Goal: Task Accomplishment & Management: Use online tool/utility

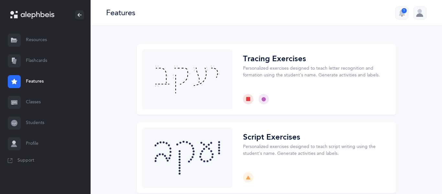
click at [49, 61] on link "Flashcards" at bounding box center [45, 60] width 91 height 21
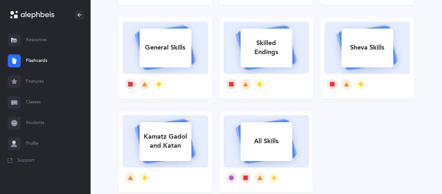
scroll to position [179, 0]
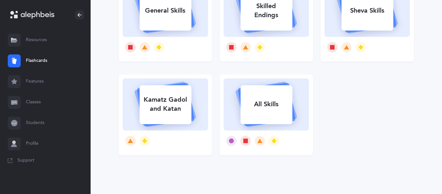
click at [253, 95] on rect at bounding box center [266, 104] width 52 height 39
select select "single"
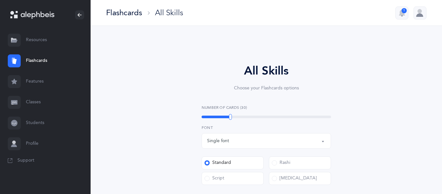
select select
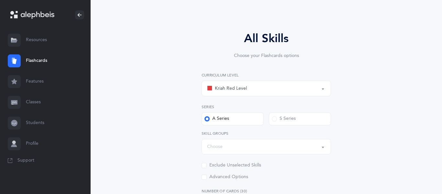
scroll to position [35, 0]
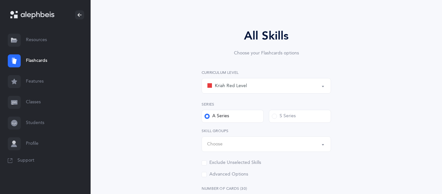
click at [284, 146] on div "Choose" at bounding box center [266, 143] width 118 height 11
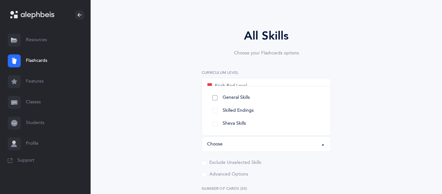
click at [246, 101] on link "General Skills" at bounding box center [266, 97] width 118 height 13
select select "General Skills"
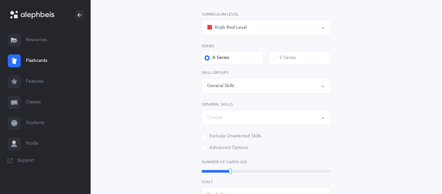
scroll to position [94, 0]
click at [303, 116] on div "Choose" at bounding box center [266, 116] width 118 height 11
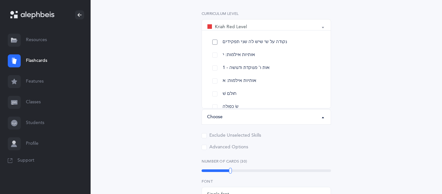
click at [221, 43] on link "נקודה על ש׳ שיש לה שני תפקידים" at bounding box center [266, 42] width 118 height 13
select select "27"
click at [216, 53] on link "אותיות אילמות: י" at bounding box center [266, 55] width 118 height 13
click at [215, 63] on link "1 - אות ו' מנוקדת ודגושה" at bounding box center [266, 67] width 118 height 13
click at [215, 84] on link "אותיות אילמות: א" at bounding box center [266, 80] width 118 height 13
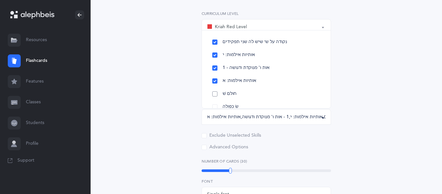
click at [215, 92] on link "חולם שׁ" at bounding box center [266, 93] width 118 height 13
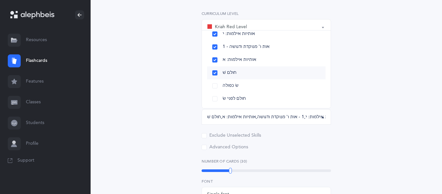
scroll to position [23, 0]
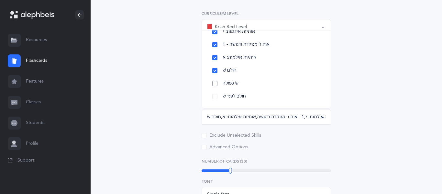
click at [216, 86] on link "שׂ כפולה" at bounding box center [266, 83] width 118 height 13
click at [214, 95] on link "חולם לפני שׂ" at bounding box center [266, 96] width 118 height 13
click at [179, 103] on div "All Skills Choose your Flashcards options Kriah Red Level Kriah Orange Level Kr…" at bounding box center [266, 166] width 295 height 432
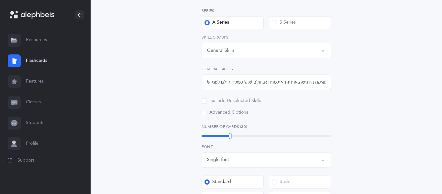
scroll to position [133, 0]
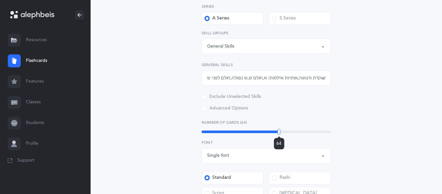
drag, startPoint x: 232, startPoint y: 129, endPoint x: 289, endPoint y: 127, distance: 57.3
click at [289, 127] on div "Number of Cards (64) 64" at bounding box center [265, 126] width 129 height 15
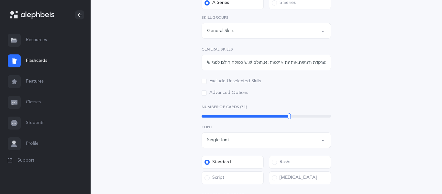
scroll to position [150, 0]
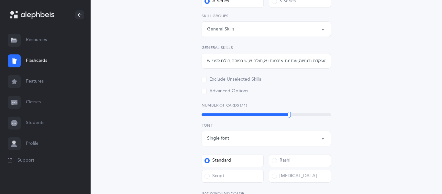
click at [286, 134] on div "Single font" at bounding box center [266, 138] width 118 height 11
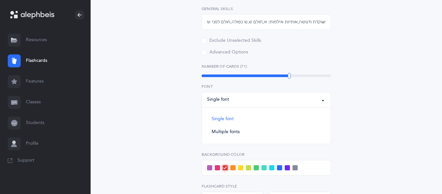
scroll to position [195, 0]
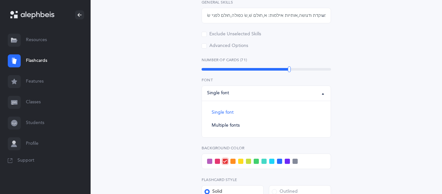
click at [321, 88] on div "Single font" at bounding box center [266, 93] width 118 height 11
click at [290, 113] on label "Rashi" at bounding box center [300, 115] width 62 height 13
click at [0, 0] on input "Rashi" at bounding box center [0, 0] width 0 height 0
click at [244, 129] on label "Script" at bounding box center [232, 130] width 62 height 13
click at [0, 0] on input "Script" at bounding box center [0, 0] width 0 height 0
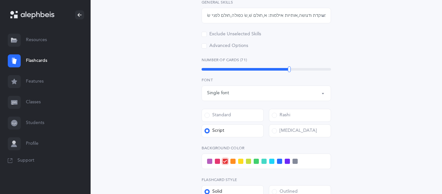
click at [256, 99] on button "Single font" at bounding box center [265, 93] width 129 height 16
click at [249, 123] on link "Multiple fonts" at bounding box center [266, 125] width 118 height 13
select select "multiple"
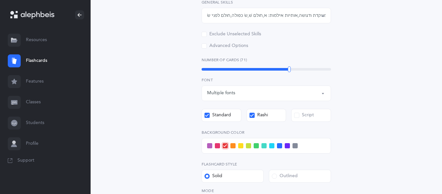
click at [205, 116] on icon at bounding box center [207, 116] width 4 height 4
click at [0, 0] on input "Standard" at bounding box center [0, 0] width 0 height 0
click at [303, 114] on div "Script" at bounding box center [304, 115] width 20 height 6
click at [0, 0] on input "Script" at bounding box center [0, 0] width 0 height 0
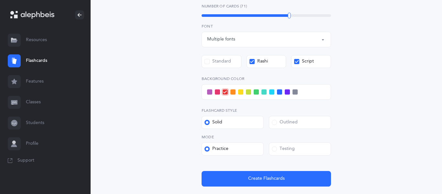
scroll to position [254, 0]
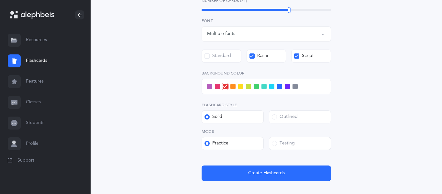
click at [282, 85] on div at bounding box center [265, 87] width 129 height 16
click at [279, 87] on span at bounding box center [279, 86] width 5 height 5
click at [0, 0] on input "checkbox" at bounding box center [0, 0] width 0 height 0
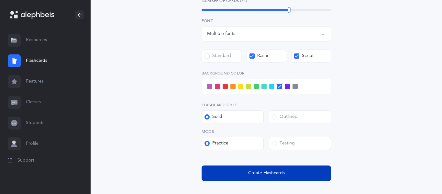
click at [278, 174] on span "Create Flashcards" at bounding box center [266, 172] width 37 height 7
click at [269, 176] on span "Create Flashcards" at bounding box center [266, 172] width 37 height 7
click at [273, 173] on span "Create Flashcards" at bounding box center [266, 172] width 37 height 7
click at [276, 170] on span "Create Flashcards" at bounding box center [266, 172] width 37 height 7
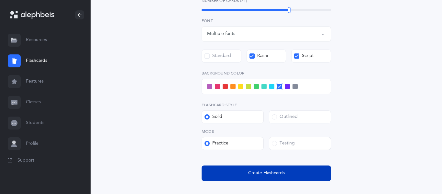
click at [276, 170] on span "Create Flashcards" at bounding box center [266, 172] width 37 height 7
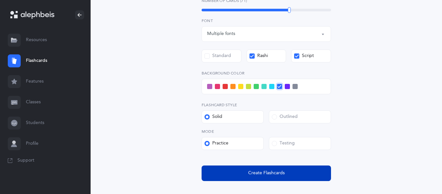
click at [254, 176] on span "Create Flashcards" at bounding box center [266, 172] width 37 height 7
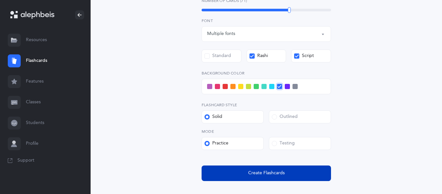
click at [254, 176] on span "Create Flashcards" at bounding box center [266, 172] width 37 height 7
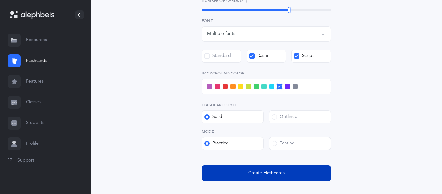
click at [254, 176] on span "Create Flashcards" at bounding box center [266, 172] width 37 height 7
click at [255, 176] on span "Create Flashcards" at bounding box center [266, 172] width 37 height 7
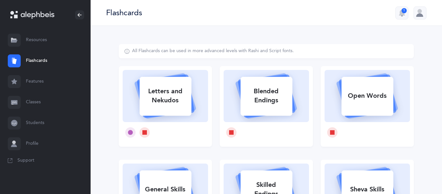
select select "single"
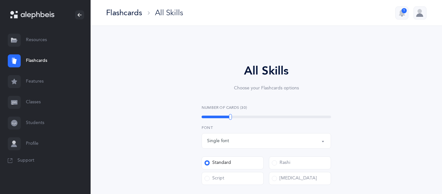
select select
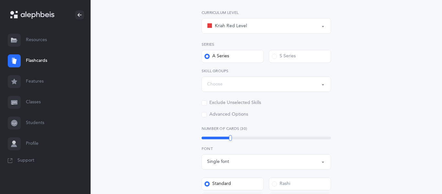
scroll to position [98, 0]
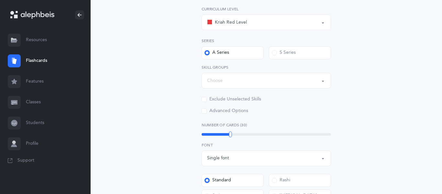
click at [275, 87] on button "Choose" at bounding box center [265, 81] width 129 height 16
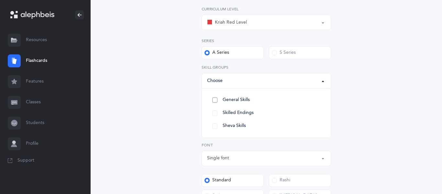
click at [215, 99] on link "General Skills" at bounding box center [266, 99] width 118 height 13
select select "General Skills"
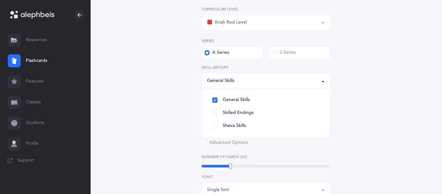
click at [393, 61] on div "All Skills Choose your Flashcards options Kriah Red Level Kriah Orange Level Kr…" at bounding box center [266, 162] width 295 height 432
click at [285, 108] on div "Choose" at bounding box center [266, 112] width 118 height 11
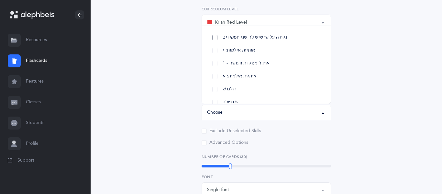
click at [212, 40] on link "נקודה על ש׳ שיש לה שני תפקידים" at bounding box center [266, 37] width 118 height 13
select select "27"
click at [214, 44] on link "אותיות אילמות: י" at bounding box center [266, 50] width 118 height 13
click at [219, 67] on link "1 - אות ו' מנוקדת ודגושה" at bounding box center [266, 63] width 118 height 13
click at [217, 73] on link "אותיות אילמות: א" at bounding box center [266, 76] width 118 height 13
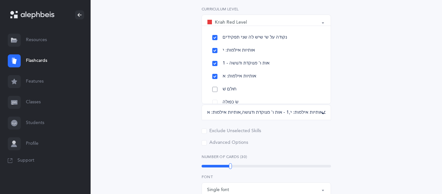
click at [216, 88] on link "חולם שׁ" at bounding box center [266, 89] width 118 height 13
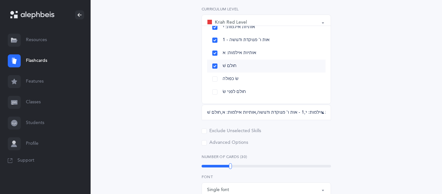
click at [216, 88] on link "חולם לפני שׂ" at bounding box center [266, 91] width 118 height 13
click at [215, 80] on link "שׂ כפולה" at bounding box center [266, 78] width 118 height 13
click at [307, 157] on label "Number of Cards (30)" at bounding box center [265, 157] width 129 height 6
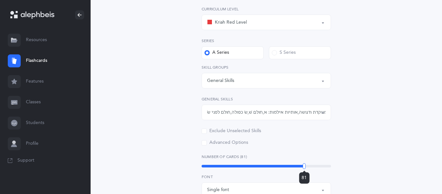
drag, startPoint x: 263, startPoint y: 167, endPoint x: 304, endPoint y: 165, distance: 41.4
click at [304, 165] on div "81" at bounding box center [265, 166] width 129 height 3
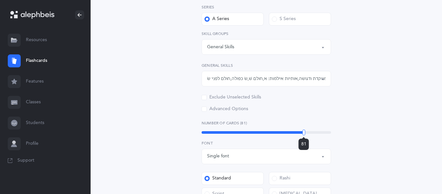
scroll to position [133, 0]
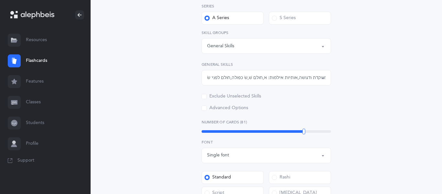
click at [312, 153] on div "Single font" at bounding box center [266, 155] width 118 height 11
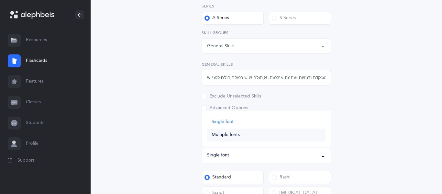
click at [305, 137] on link "Multiple fonts" at bounding box center [266, 134] width 118 height 13
select select "multiple"
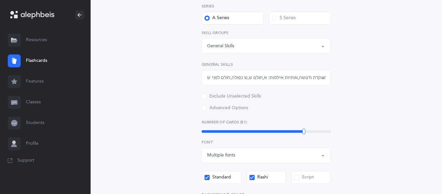
click at [294, 181] on label "Script" at bounding box center [311, 177] width 40 height 13
click at [0, 0] on input "Script" at bounding box center [0, 0] width 0 height 0
click at [209, 175] on span at bounding box center [206, 177] width 5 height 5
click at [0, 0] on input "Standard" at bounding box center [0, 0] width 0 height 0
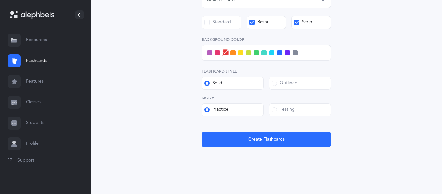
scroll to position [293, 0]
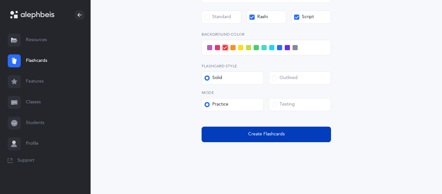
click at [255, 132] on span "Create Flashcards" at bounding box center [266, 134] width 37 height 7
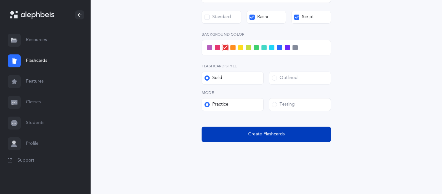
click at [255, 132] on span "Create Flashcards" at bounding box center [266, 134] width 37 height 7
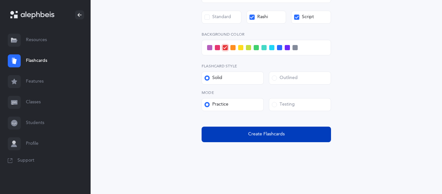
click at [255, 132] on span "Create Flashcards" at bounding box center [266, 134] width 37 height 7
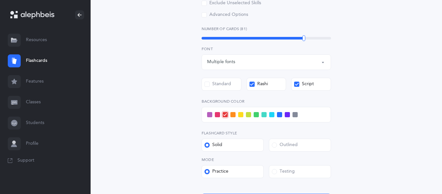
scroll to position [222, 0]
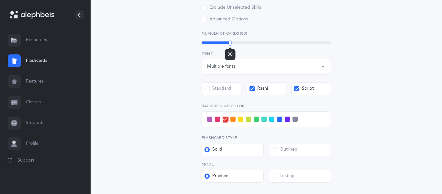
drag, startPoint x: 301, startPoint y: 42, endPoint x: 230, endPoint y: 43, distance: 71.2
click at [230, 43] on div "30" at bounding box center [265, 42] width 129 height 3
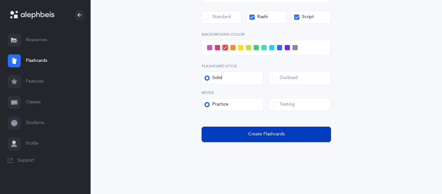
click at [286, 139] on button "Create Flashcards" at bounding box center [265, 134] width 129 height 16
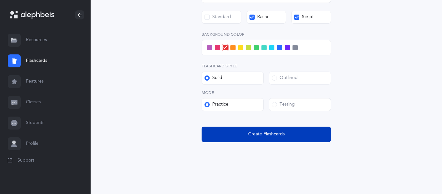
click at [286, 139] on button "Create Flashcards" at bounding box center [265, 134] width 129 height 16
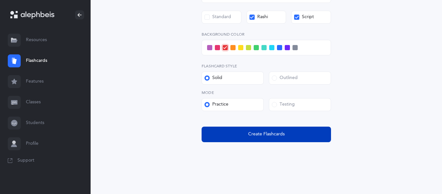
click at [286, 139] on button "Create Flashcards" at bounding box center [265, 134] width 129 height 16
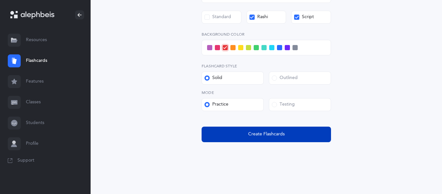
click at [286, 139] on button "Create Flashcards" at bounding box center [265, 134] width 129 height 16
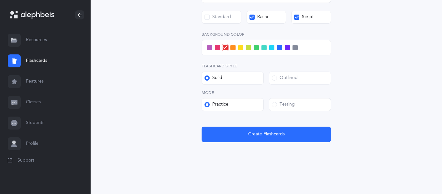
click at [39, 79] on link "Features" at bounding box center [45, 81] width 91 height 21
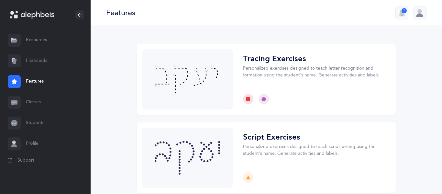
click at [46, 59] on link "Flashcards" at bounding box center [45, 60] width 91 height 21
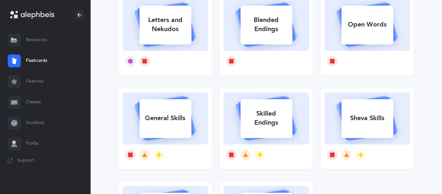
scroll to position [72, 0]
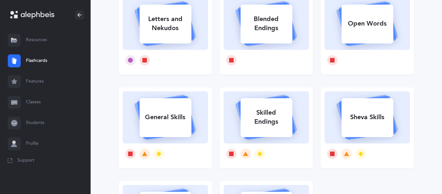
click at [151, 114] on div "General Skills" at bounding box center [165, 117] width 52 height 17
select select "single"
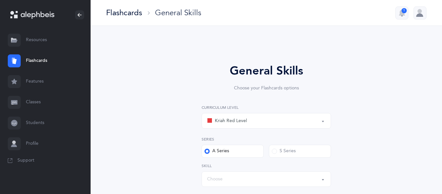
select select "Silent Letters"
select select
click at [258, 124] on div "Kriah Red Level" at bounding box center [266, 120] width 118 height 11
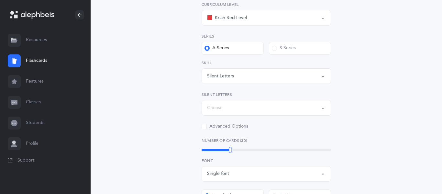
scroll to position [103, 0]
click at [309, 114] on button "Choose" at bounding box center [265, 108] width 129 height 16
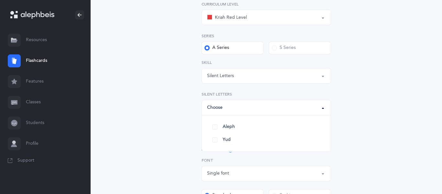
click at [313, 76] on div "Silent Letters" at bounding box center [266, 75] width 118 height 11
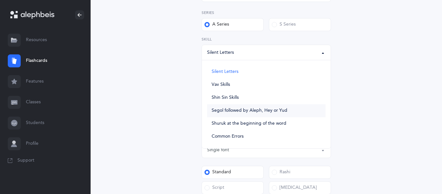
scroll to position [129, 0]
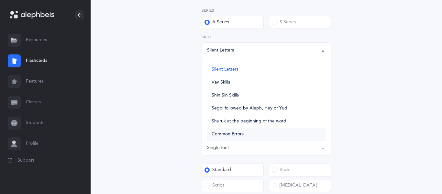
click at [274, 134] on link "Common Errors" at bounding box center [266, 134] width 118 height 13
select select "Common Errors"
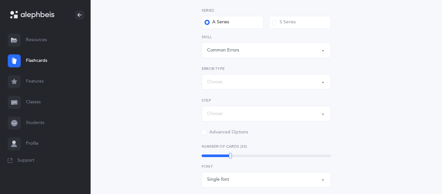
click at [285, 83] on div "Choose" at bounding box center [266, 81] width 118 height 11
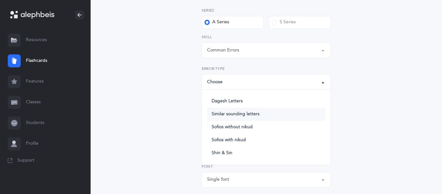
click at [276, 113] on link "Similar sounding letters" at bounding box center [266, 114] width 118 height 13
select select "Similar sounding letters"
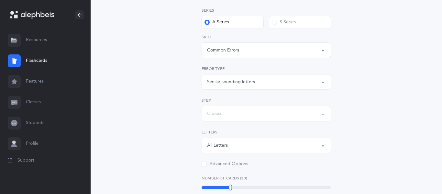
click at [281, 114] on div "Choose" at bounding box center [266, 113] width 118 height 11
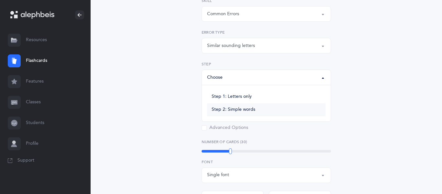
scroll to position [166, 0]
click at [284, 113] on link "Step 2: Simple words" at bounding box center [266, 109] width 118 height 13
select select "Simple words"
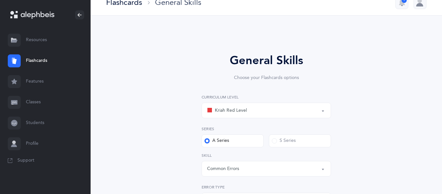
scroll to position [0, 0]
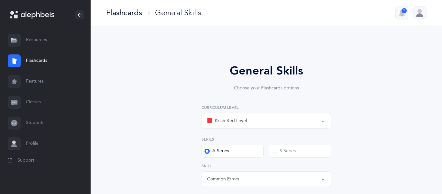
click at [280, 129] on div "Kriah Red Level Kriah Orange Level Kriah Yellow Level Kriah Red Level Kriah Red…" at bounding box center [265, 130] width 129 height 53
click at [286, 124] on div "Kriah Red Level" at bounding box center [266, 120] width 118 height 11
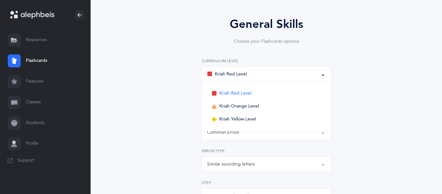
scroll to position [52, 0]
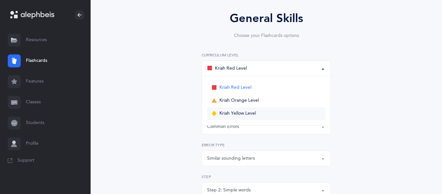
click at [286, 117] on link "Kriah Yellow Level" at bounding box center [266, 113] width 118 height 13
select select "5"
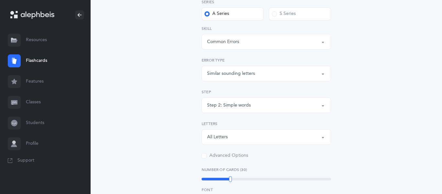
scroll to position [138, 0]
click at [308, 98] on button "Step 2: Simple words" at bounding box center [265, 105] width 129 height 16
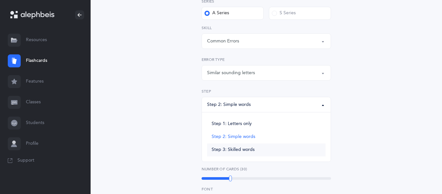
click at [261, 146] on link "Step 3: Skilled words" at bounding box center [266, 149] width 118 height 13
select select "Skilled words"
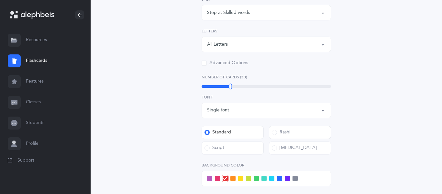
scroll to position [235, 0]
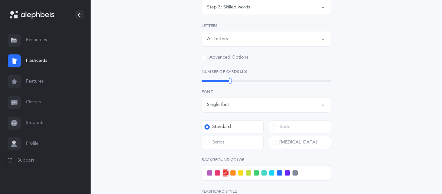
click at [262, 107] on div "Single font" at bounding box center [266, 104] width 118 height 11
click at [363, 81] on div "General Skills Choose your Flashcards options Kriah Red Level Kriah Orange Leve…" at bounding box center [266, 51] width 295 height 484
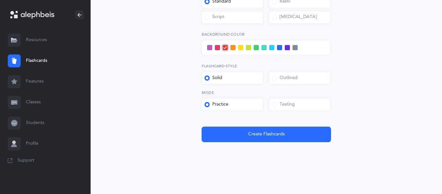
click at [273, 5] on label "Rashi" at bounding box center [300, 1] width 62 height 13
click at [0, 0] on input "Rashi" at bounding box center [0, 0] width 0 height 0
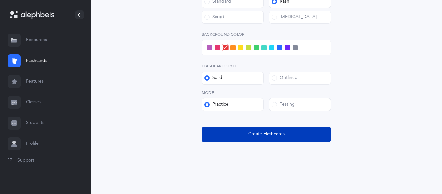
click at [269, 131] on span "Create Flashcards" at bounding box center [266, 134] width 37 height 7
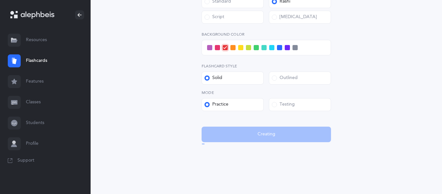
scroll to position [0, 0]
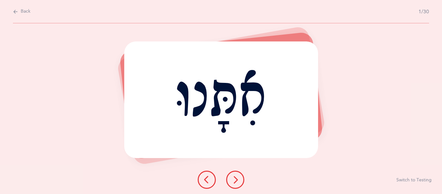
click at [233, 173] on button at bounding box center [235, 179] width 18 height 18
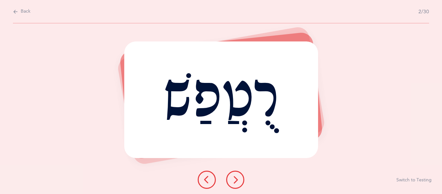
click at [233, 173] on button at bounding box center [235, 179] width 18 height 18
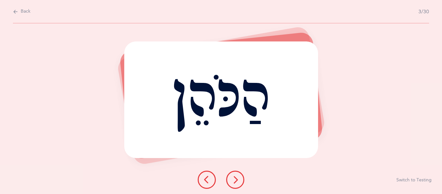
click at [233, 173] on button at bounding box center [235, 179] width 18 height 18
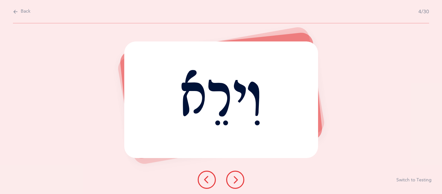
click at [233, 173] on button at bounding box center [235, 179] width 18 height 18
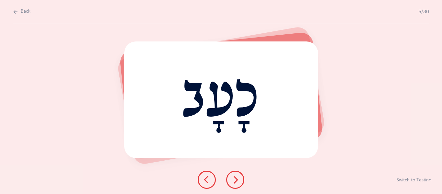
click at [233, 173] on button at bounding box center [235, 179] width 18 height 18
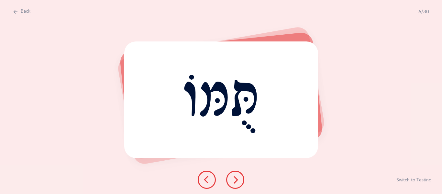
click at [233, 173] on button at bounding box center [235, 179] width 18 height 18
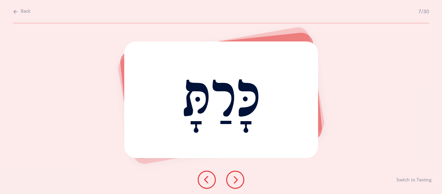
click at [233, 173] on button at bounding box center [235, 179] width 18 height 18
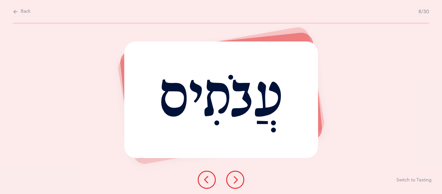
click at [233, 173] on button at bounding box center [235, 179] width 18 height 18
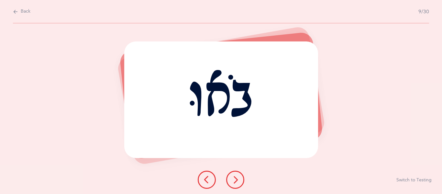
click at [233, 173] on button at bounding box center [235, 179] width 18 height 18
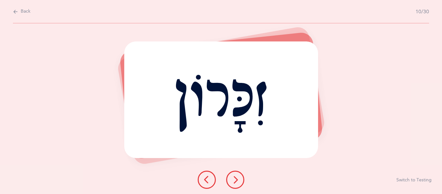
click at [233, 173] on button at bounding box center [235, 179] width 18 height 18
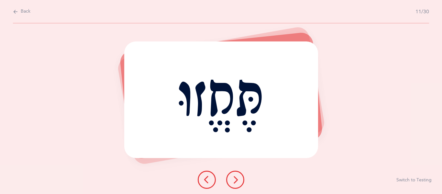
click at [233, 173] on button at bounding box center [235, 179] width 18 height 18
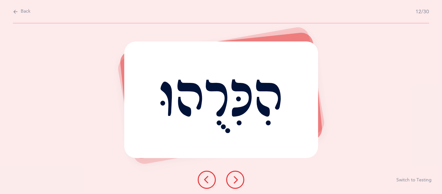
click at [233, 173] on button at bounding box center [235, 179] width 18 height 18
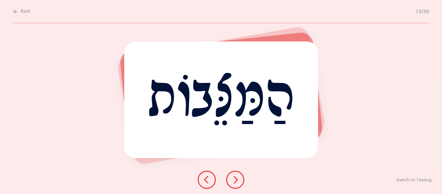
click at [233, 173] on button at bounding box center [235, 179] width 18 height 18
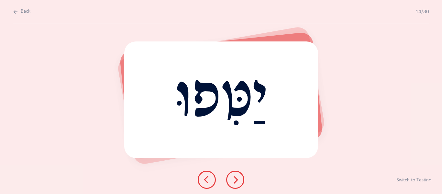
click at [233, 173] on button at bounding box center [235, 179] width 18 height 18
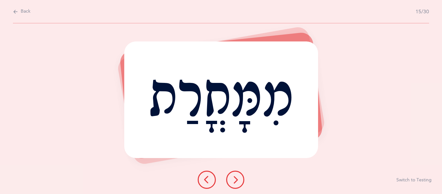
click at [233, 173] on button at bounding box center [235, 179] width 18 height 18
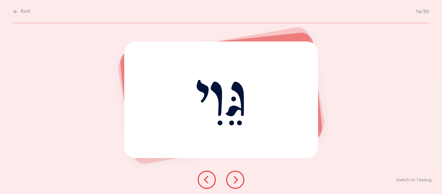
click at [233, 173] on button at bounding box center [235, 179] width 18 height 18
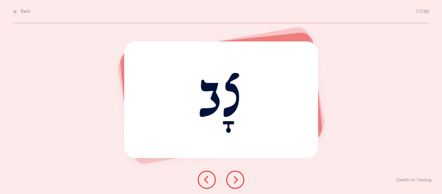
click at [233, 173] on button at bounding box center [235, 179] width 18 height 18
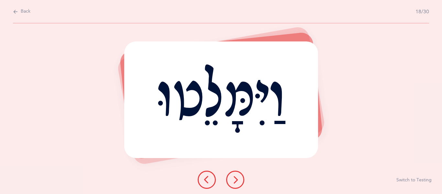
click at [233, 173] on button at bounding box center [235, 179] width 18 height 18
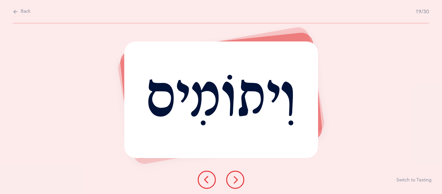
click at [233, 173] on button at bounding box center [235, 179] width 18 height 18
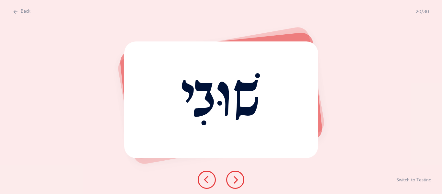
click at [233, 173] on button at bounding box center [235, 179] width 18 height 18
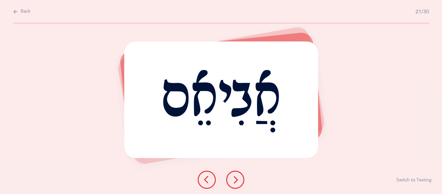
click at [233, 173] on button at bounding box center [235, 179] width 18 height 18
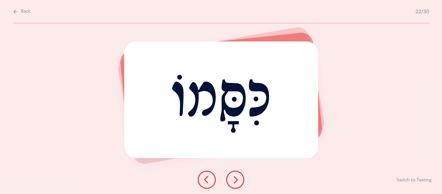
click at [235, 174] on button at bounding box center [235, 179] width 18 height 18
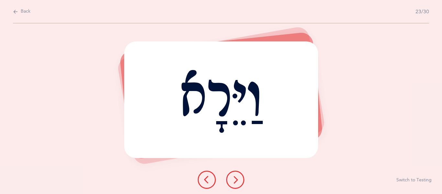
click at [235, 174] on button at bounding box center [235, 179] width 18 height 18
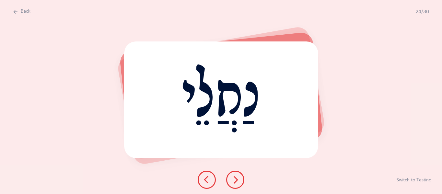
click at [235, 174] on button at bounding box center [235, 179] width 18 height 18
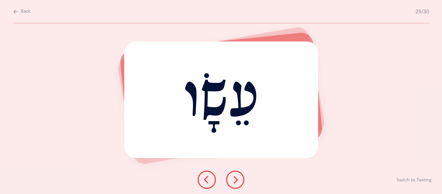
click at [235, 174] on button at bounding box center [235, 179] width 18 height 18
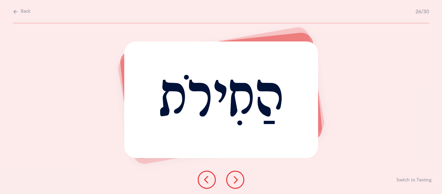
click at [235, 174] on button at bounding box center [235, 179] width 18 height 18
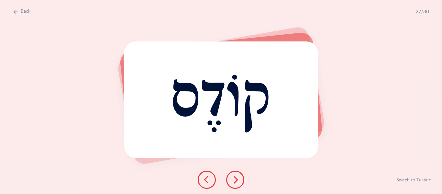
click at [235, 174] on button at bounding box center [235, 179] width 18 height 18
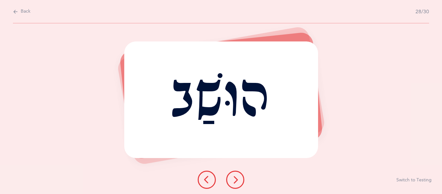
click at [235, 174] on button at bounding box center [235, 179] width 18 height 18
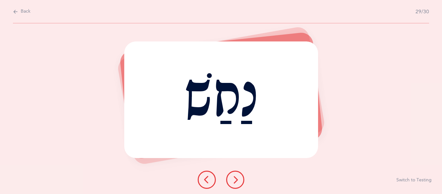
click at [235, 174] on button at bounding box center [235, 179] width 18 height 18
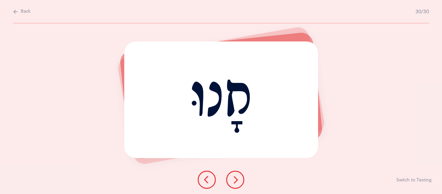
click at [235, 174] on button at bounding box center [235, 179] width 18 height 18
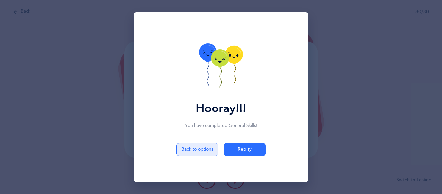
click at [208, 150] on button "Back to options" at bounding box center [197, 149] width 42 height 13
select select "5"
select select "Common Errors"
select select "Similar sounding letters"
select select "Skilled words"
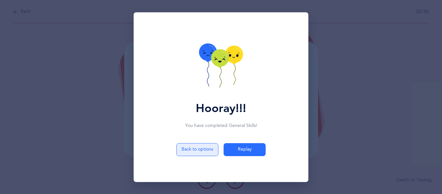
select select "single"
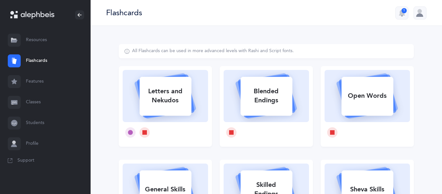
scroll to position [179, 0]
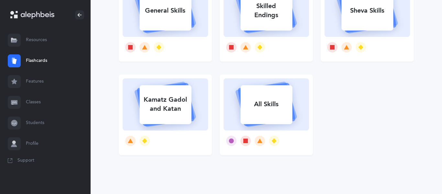
click at [272, 114] on rect at bounding box center [266, 104] width 52 height 39
select select "single"
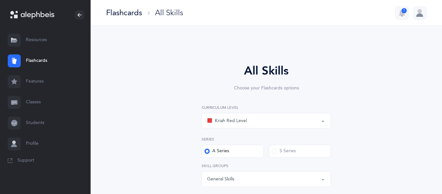
click at [272, 114] on button "Kriah Red Level" at bounding box center [265, 121] width 129 height 16
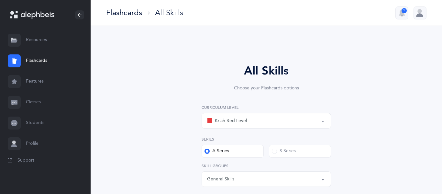
click at [422, 20] on div "Flashcards All Skills 1" at bounding box center [266, 13] width 351 height 26
click at [419, 16] on div at bounding box center [419, 12] width 13 height 13
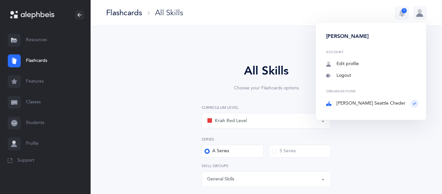
click at [259, 85] on div "Choose your Flashcards options" at bounding box center [266, 88] width 166 height 7
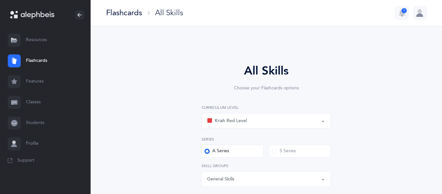
click at [261, 122] on div "Kriah Red Level" at bounding box center [266, 120] width 118 height 11
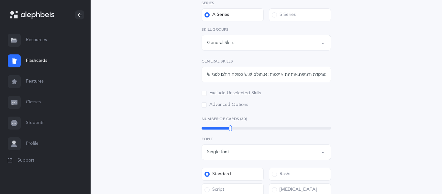
scroll to position [133, 0]
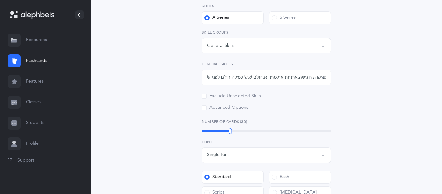
click at [253, 47] on div "General Skills" at bounding box center [266, 45] width 118 height 11
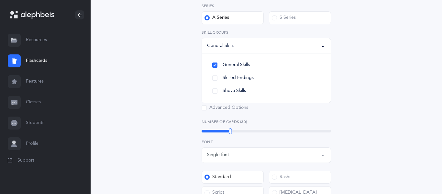
click at [360, 50] on div "All Skills Choose your Flashcards options Kriah Red Level Kriah Orange Level Kr…" at bounding box center [266, 127] width 295 height 432
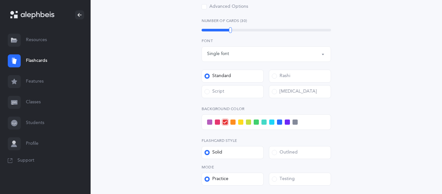
scroll to position [309, 0]
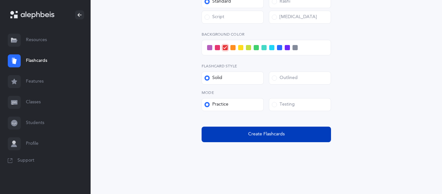
click at [246, 141] on button "Create Flashcards" at bounding box center [265, 134] width 129 height 16
click at [251, 137] on span "Create Flashcards" at bounding box center [266, 134] width 37 height 7
click at [256, 135] on span "Create Flashcards" at bounding box center [266, 134] width 37 height 7
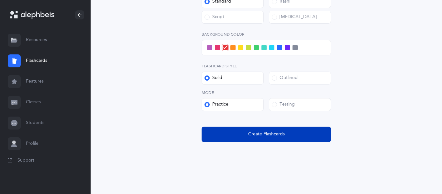
click at [256, 135] on span "Create Flashcards" at bounding box center [266, 134] width 37 height 7
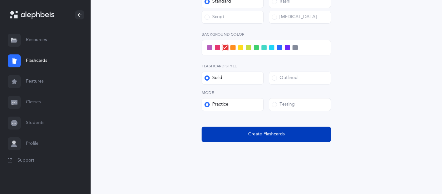
click at [256, 135] on span "Create Flashcards" at bounding box center [266, 134] width 37 height 7
click at [289, 138] on button "Create Flashcards" at bounding box center [265, 134] width 129 height 16
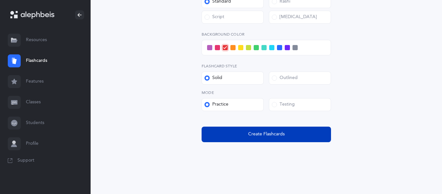
click at [289, 138] on button "Create Flashcards" at bounding box center [265, 134] width 129 height 16
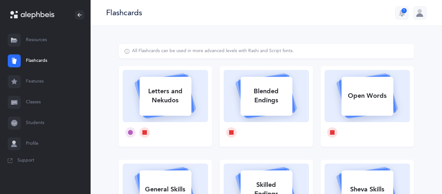
click at [150, 163] on icon at bounding box center [165, 188] width 77 height 54
select select "5"
select select "Common Errors"
select select "Similar sounding letters"
select select "Skilled words"
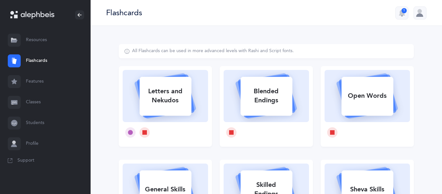
select select "single"
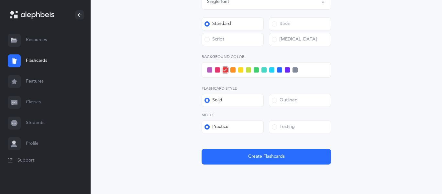
scroll to position [338, 0]
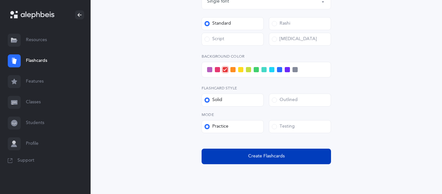
click at [249, 154] on span "Create Flashcards" at bounding box center [266, 156] width 37 height 7
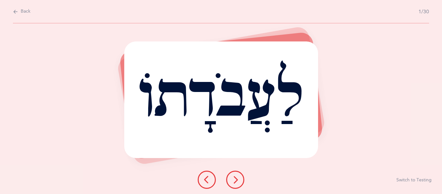
scroll to position [0, 0]
click at [22, 15] on button "Back" at bounding box center [21, 11] width 17 height 7
select select "5"
select select "Common Errors"
select select "Similar sounding letters"
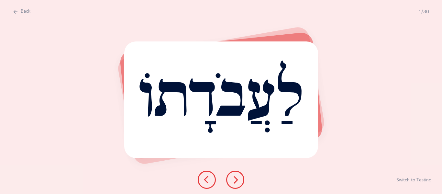
select select "Skilled words"
select select "single"
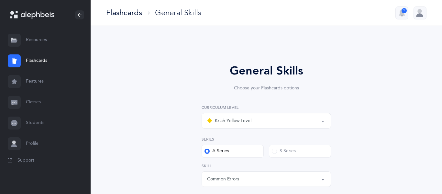
click at [231, 116] on div "Kriah Yellow Level" at bounding box center [266, 120] width 118 height 11
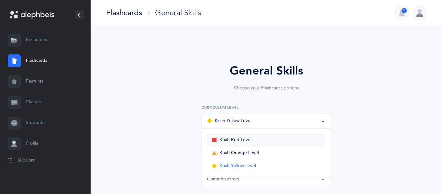
click at [241, 138] on span "Kriah Red Level" at bounding box center [235, 140] width 32 height 6
select select "3"
select select
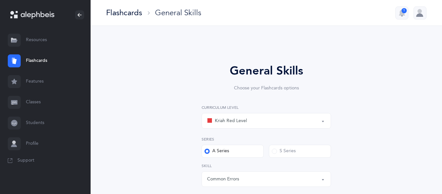
scroll to position [360, 0]
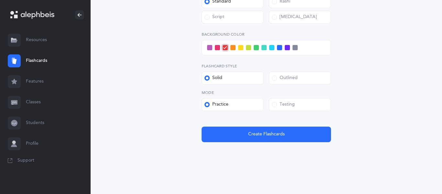
click at [241, 138] on button "Create Flashcards" at bounding box center [265, 134] width 129 height 16
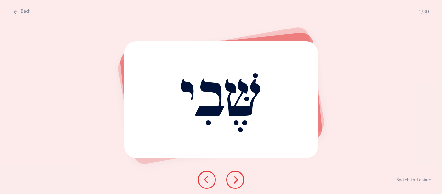
scroll to position [0, 0]
click at [241, 138] on div "שֶּׁבִי" at bounding box center [221, 99] width 194 height 116
click at [239, 182] on button at bounding box center [235, 179] width 18 height 18
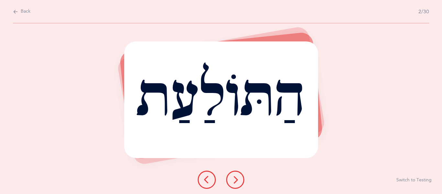
click at [239, 182] on button at bounding box center [235, 179] width 18 height 18
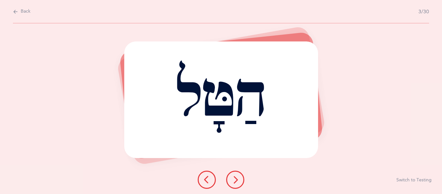
click at [206, 176] on icon at bounding box center [207, 180] width 8 height 8
